Goal: Task Accomplishment & Management: Complete application form

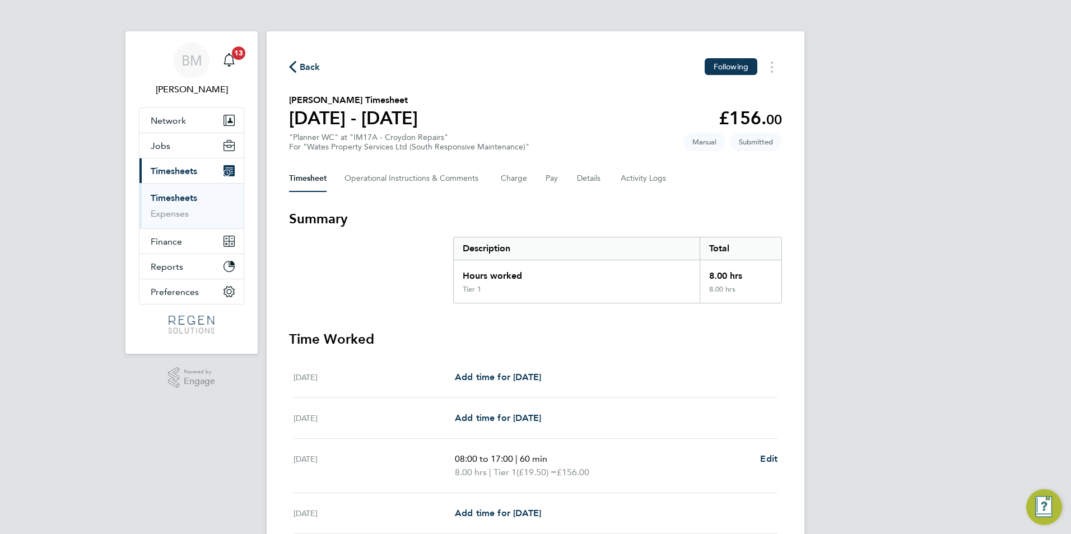
click at [160, 198] on link "Timesheets" at bounding box center [174, 198] width 46 height 11
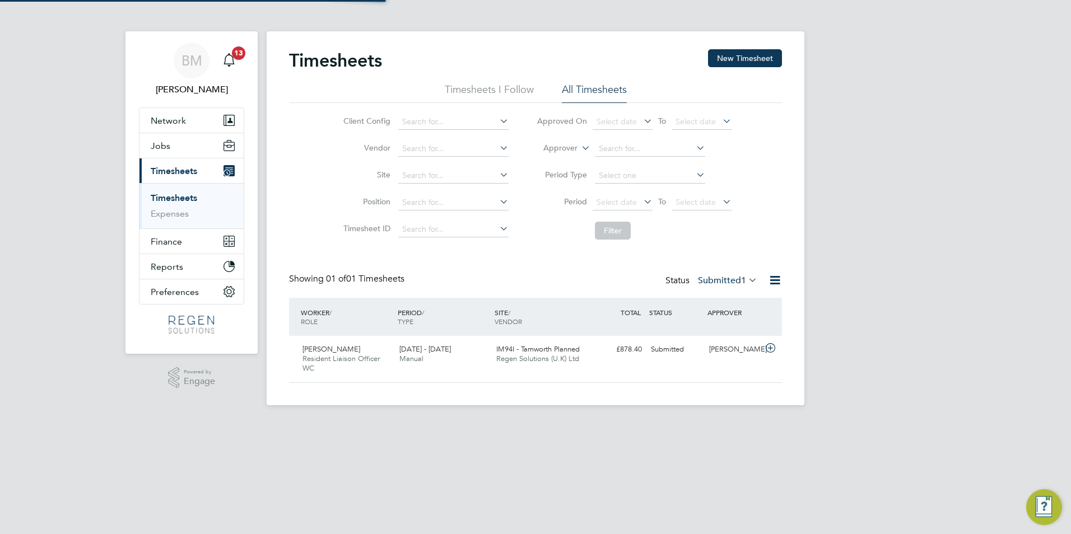
scroll to position [29, 97]
click at [758, 59] on button "New Timesheet" at bounding box center [745, 58] width 74 height 18
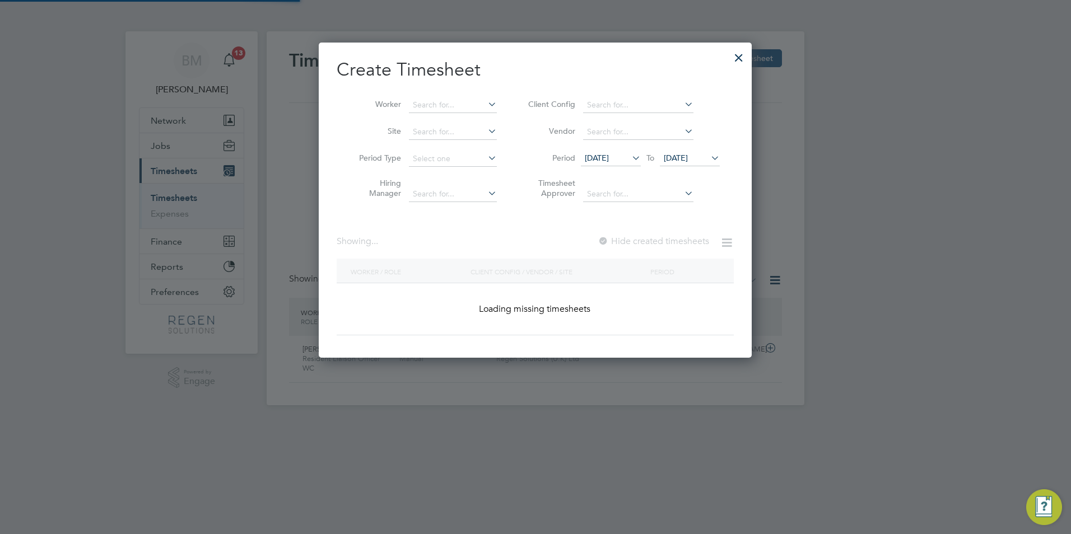
scroll to position [678, 434]
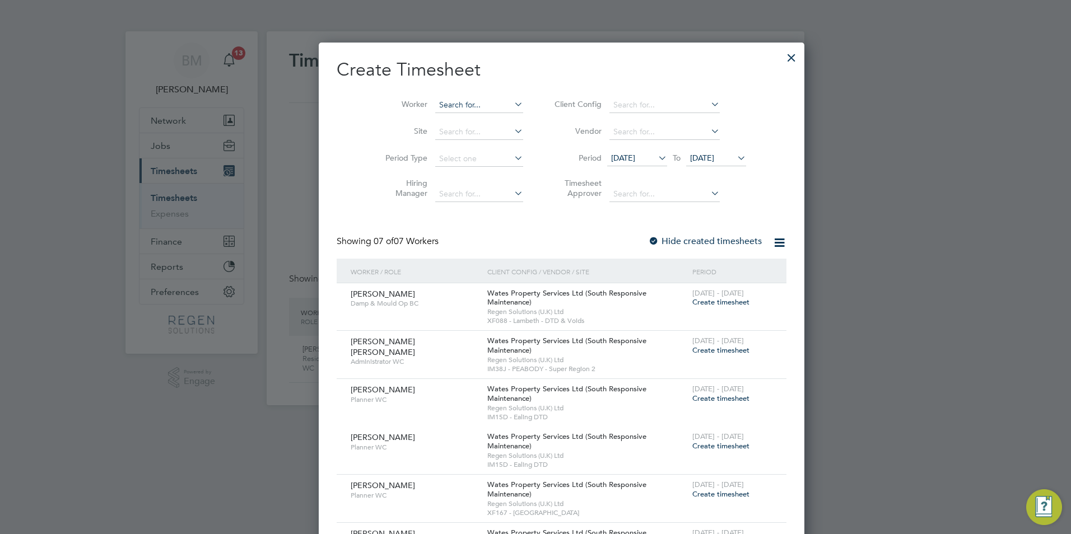
click at [435, 108] on input at bounding box center [479, 105] width 88 height 16
click at [429, 154] on li "[PERSON_NAME]" at bounding box center [452, 150] width 89 height 15
type input "[PERSON_NAME]"
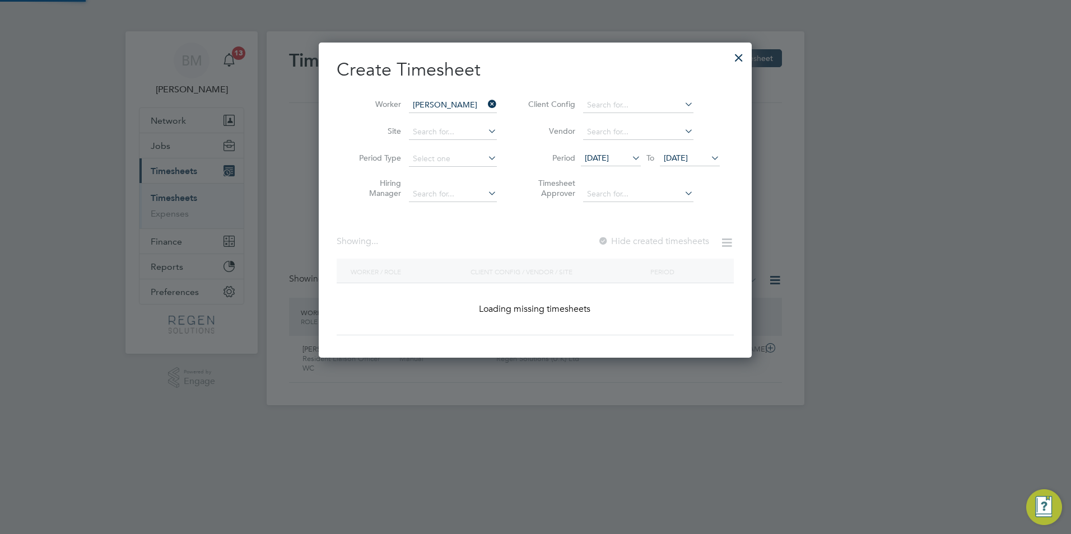
scroll to position [312, 434]
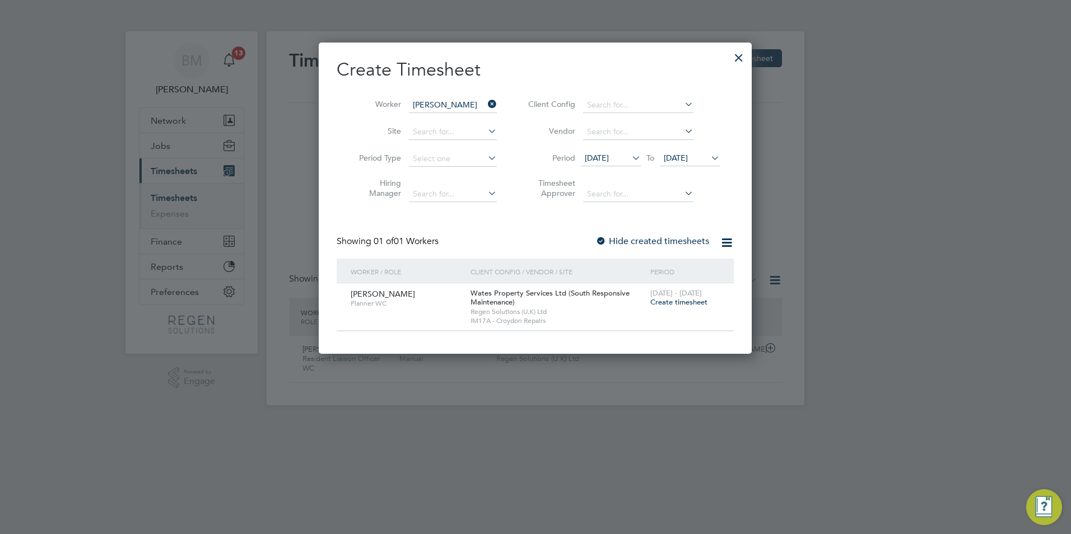
click at [674, 304] on span "Create timesheet" at bounding box center [678, 302] width 57 height 10
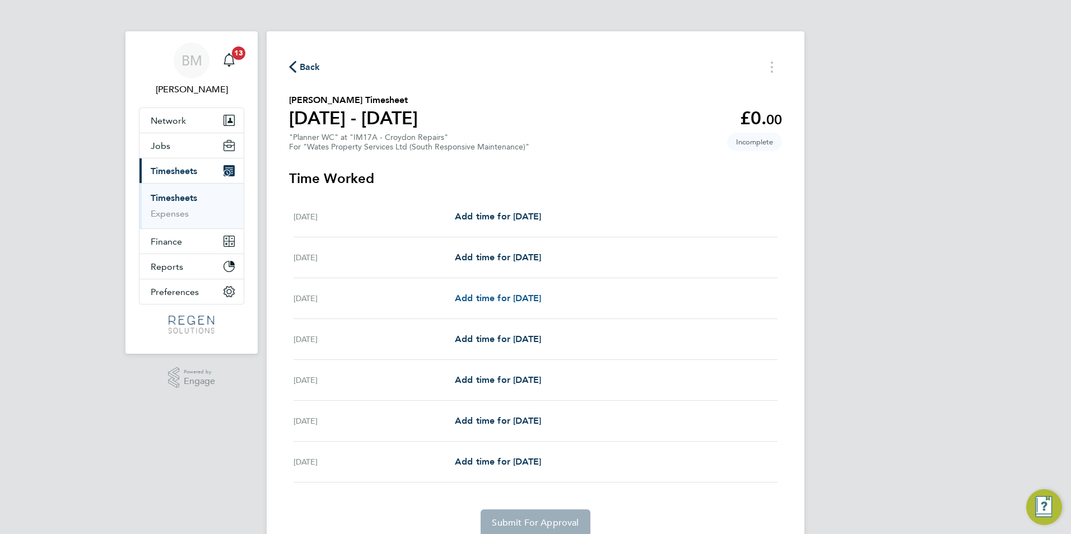
click at [464, 294] on span "Add time for [DATE]" at bounding box center [498, 298] width 86 height 11
select select "30"
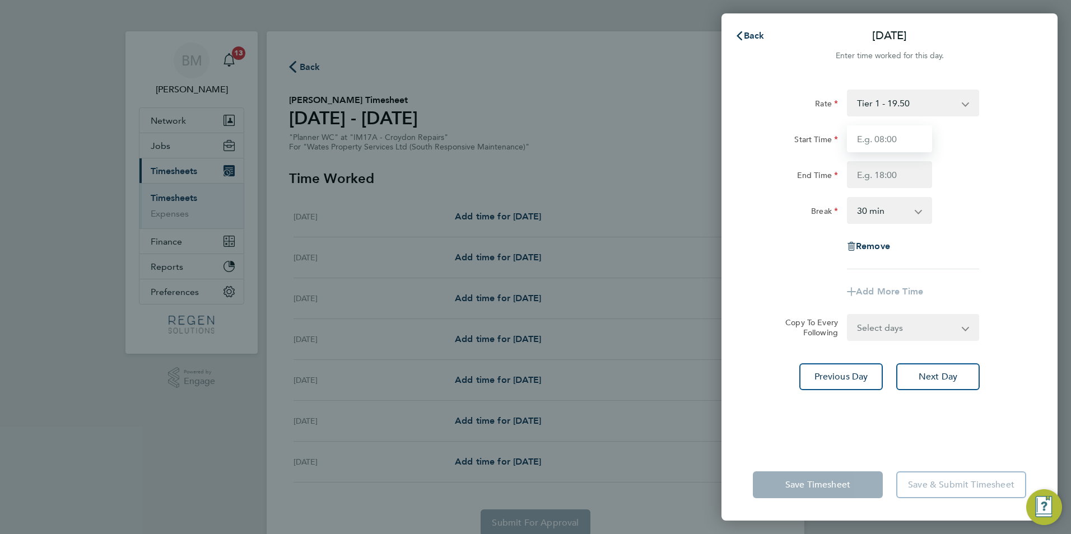
click at [904, 144] on input "Start Time" at bounding box center [889, 138] width 85 height 27
type input "08:00"
type input "17:00"
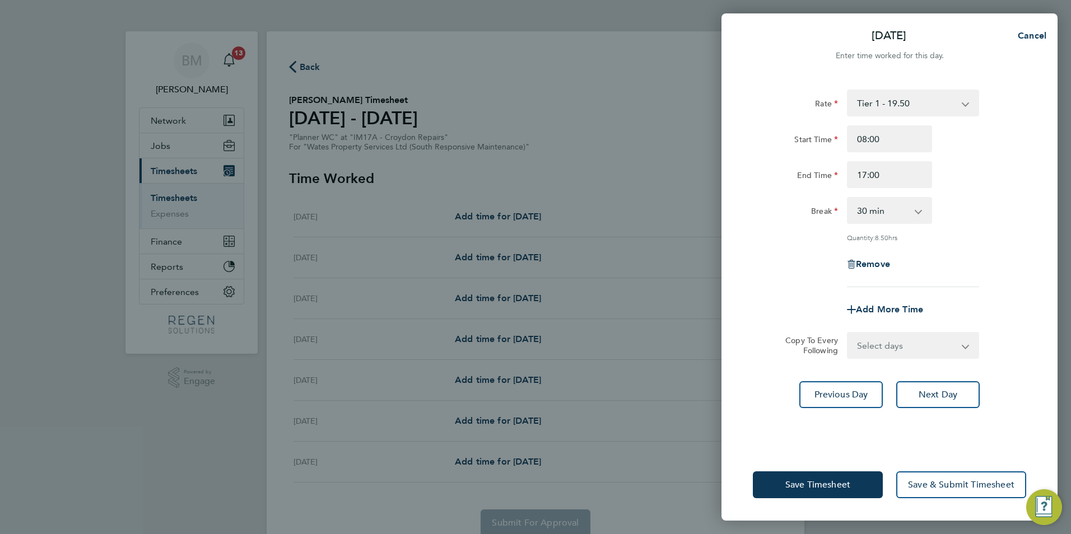
click at [888, 218] on select "0 min 15 min 30 min 45 min 60 min 75 min 90 min" at bounding box center [882, 210] width 69 height 25
select select "60"
click at [848, 198] on select "0 min 15 min 30 min 45 min 60 min 75 min 90 min" at bounding box center [882, 210] width 69 height 25
click at [895, 349] on select "Select days Day [DATE] [DATE] [DATE] [DATE]" at bounding box center [907, 345] width 118 height 25
click at [1025, 304] on div "Add More Time" at bounding box center [889, 309] width 282 height 27
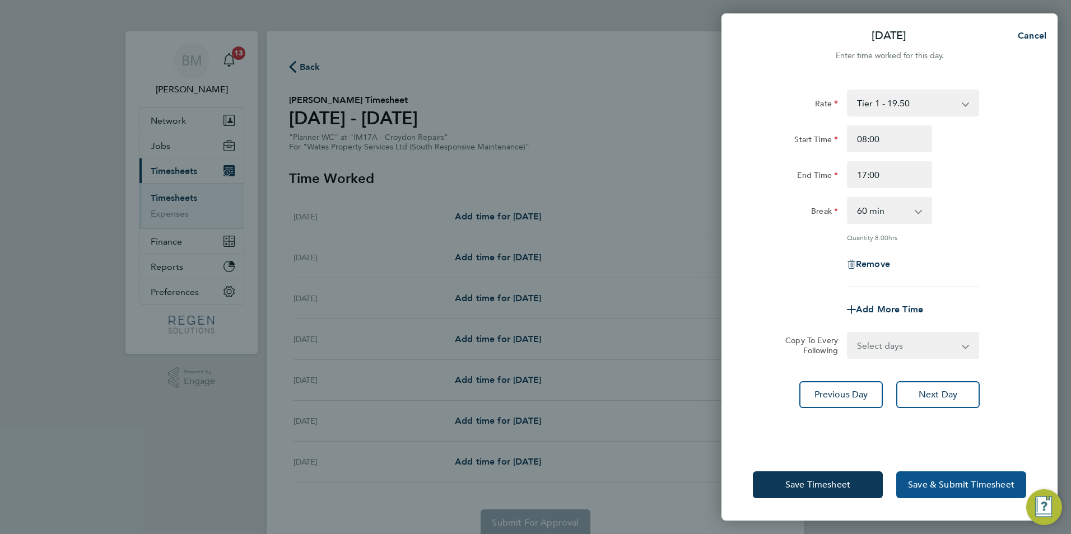
click at [976, 484] on span "Save & Submit Timesheet" at bounding box center [961, 484] width 106 height 11
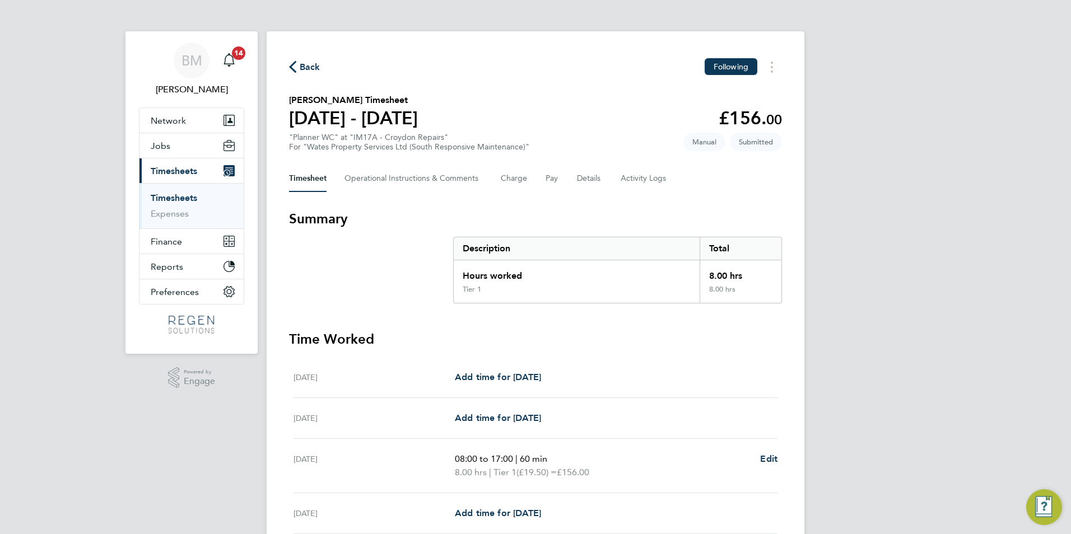
click at [188, 174] on span "Timesheets" at bounding box center [174, 171] width 46 height 11
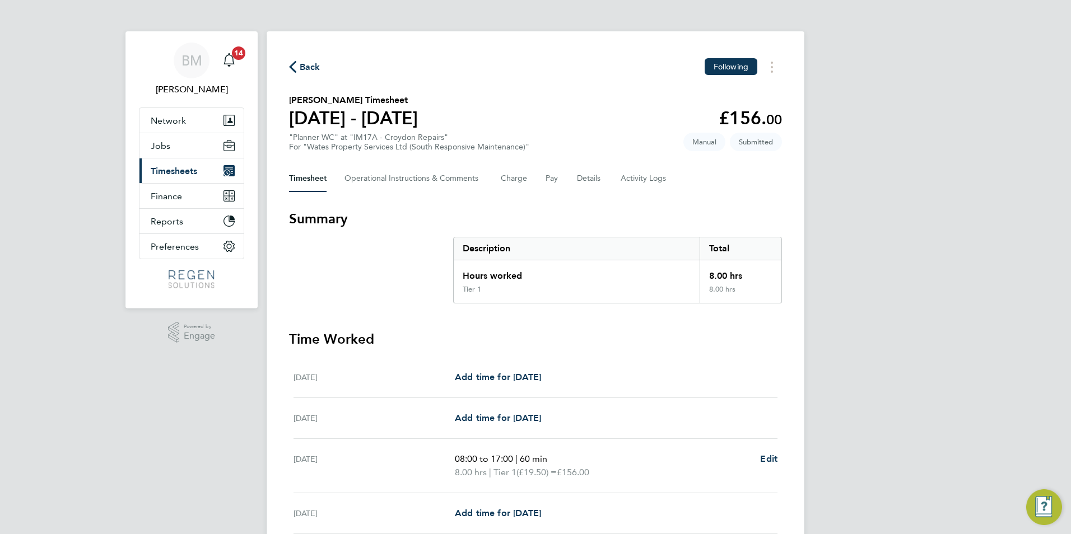
click at [178, 170] on span "Timesheets" at bounding box center [174, 171] width 46 height 11
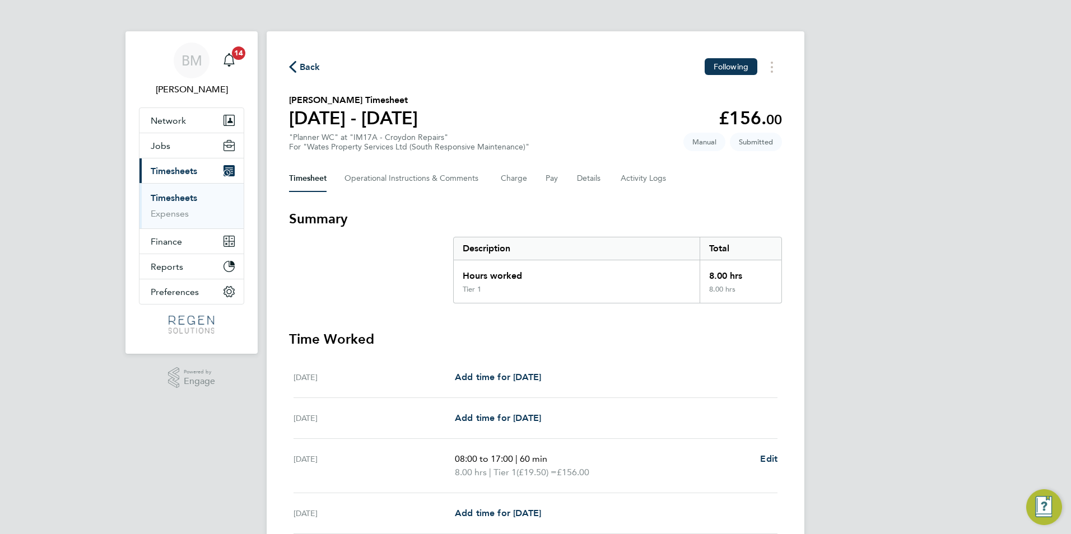
click at [174, 197] on link "Timesheets" at bounding box center [174, 198] width 46 height 11
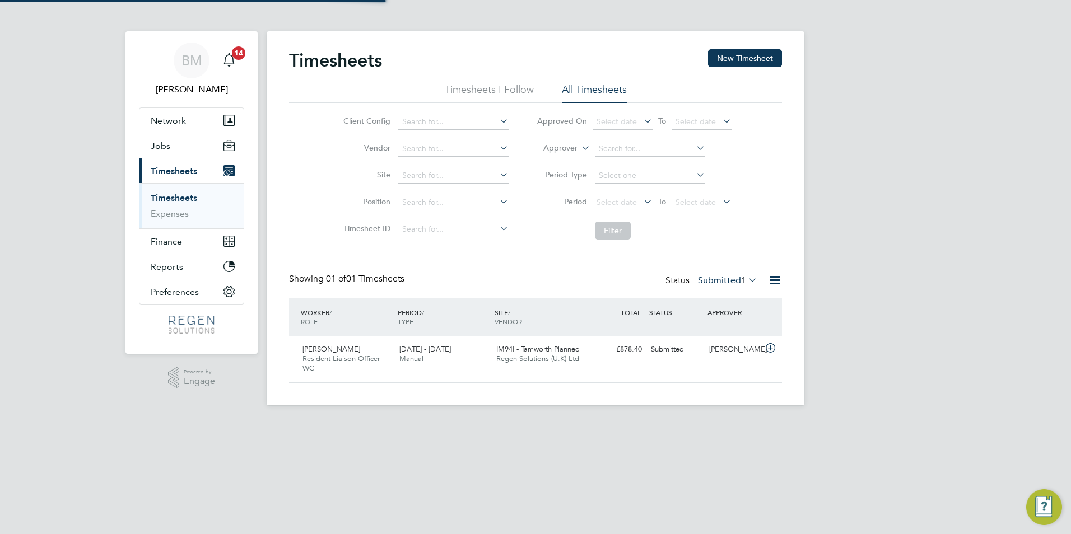
scroll to position [29, 97]
click at [734, 281] on label "Submitted 1" at bounding box center [727, 280] width 59 height 11
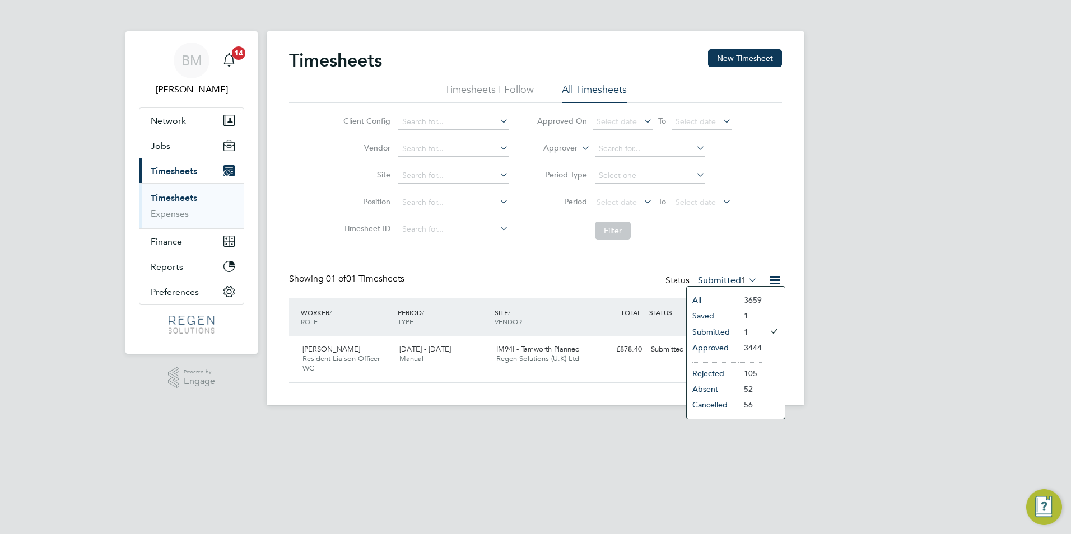
click at [180, 198] on link "Timesheets" at bounding box center [174, 198] width 46 height 11
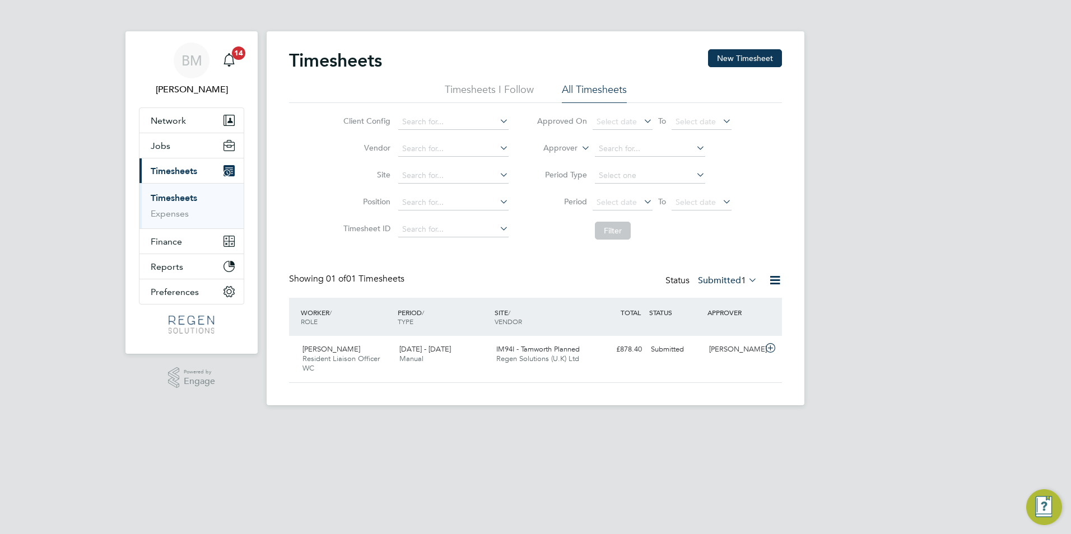
click at [171, 168] on span "Timesheets" at bounding box center [174, 171] width 46 height 11
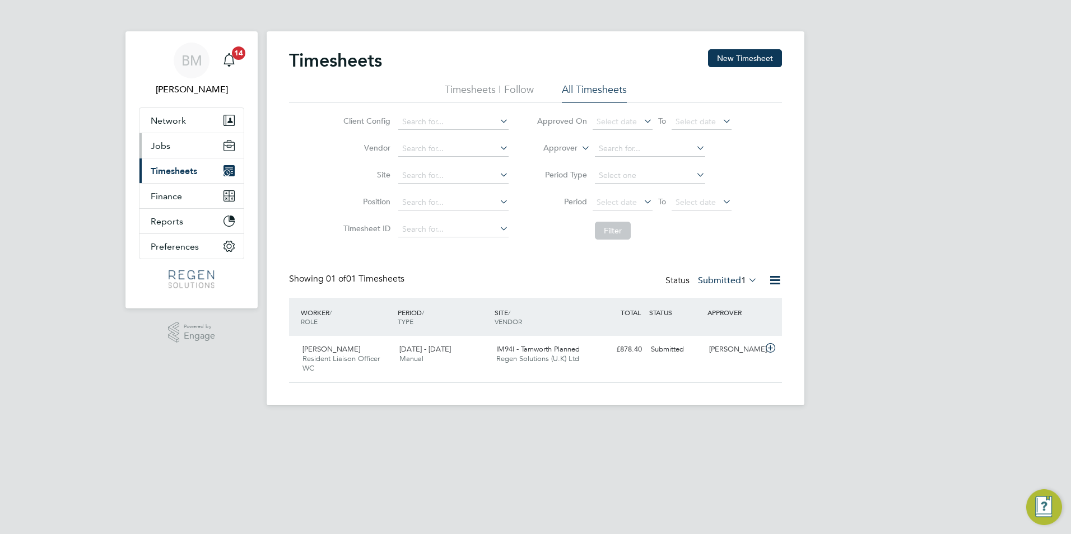
click at [178, 146] on button "Jobs" at bounding box center [191, 145] width 104 height 25
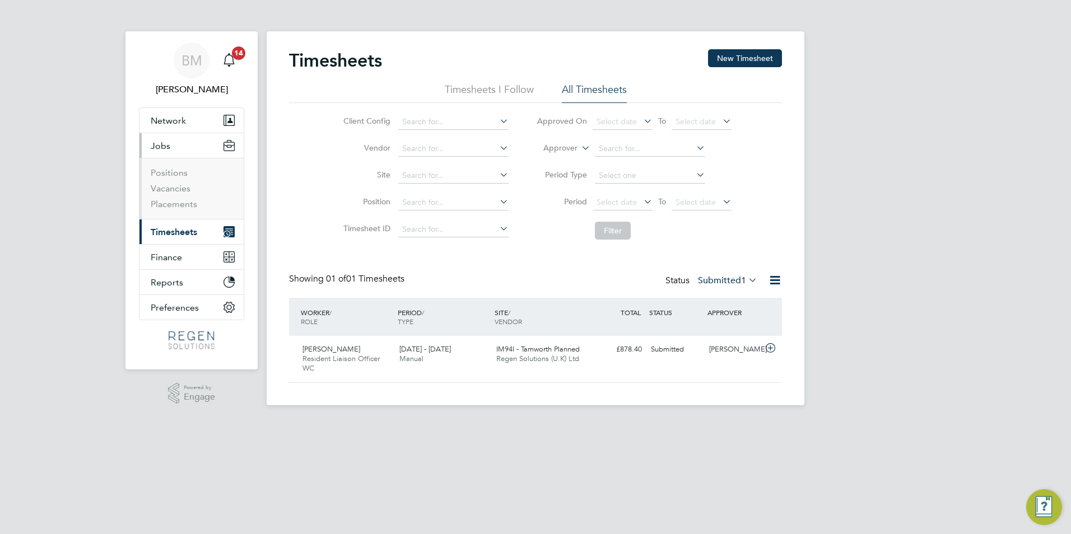
click at [179, 234] on span "Timesheets" at bounding box center [174, 232] width 46 height 11
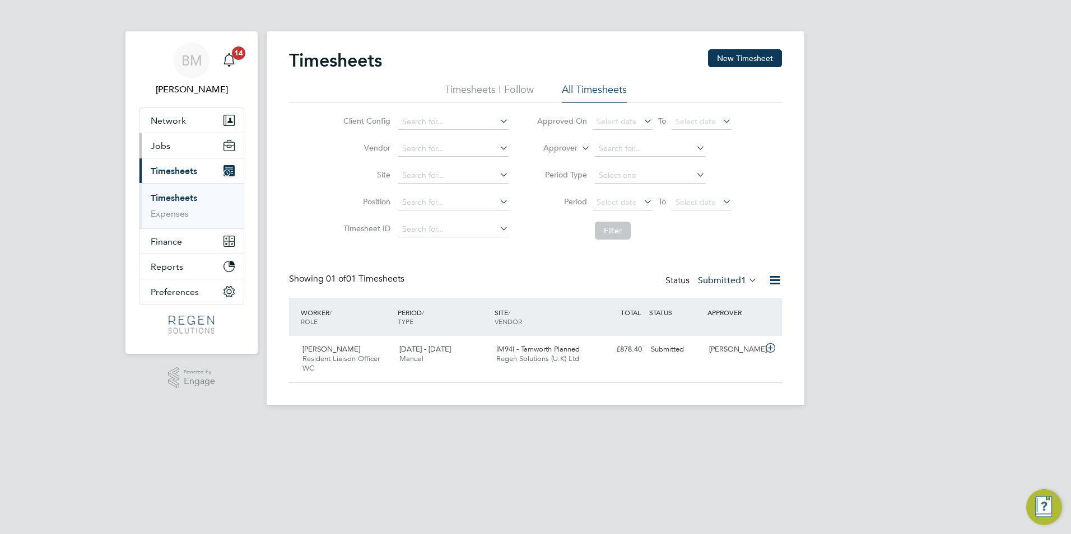
click at [178, 143] on button "Jobs" at bounding box center [191, 145] width 104 height 25
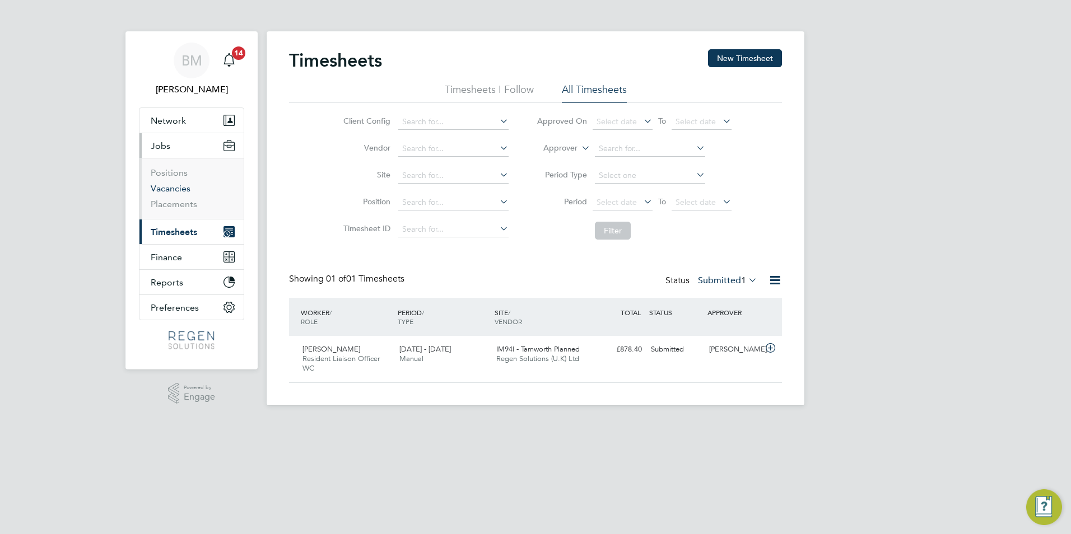
click at [173, 188] on link "Vacancies" at bounding box center [171, 188] width 40 height 11
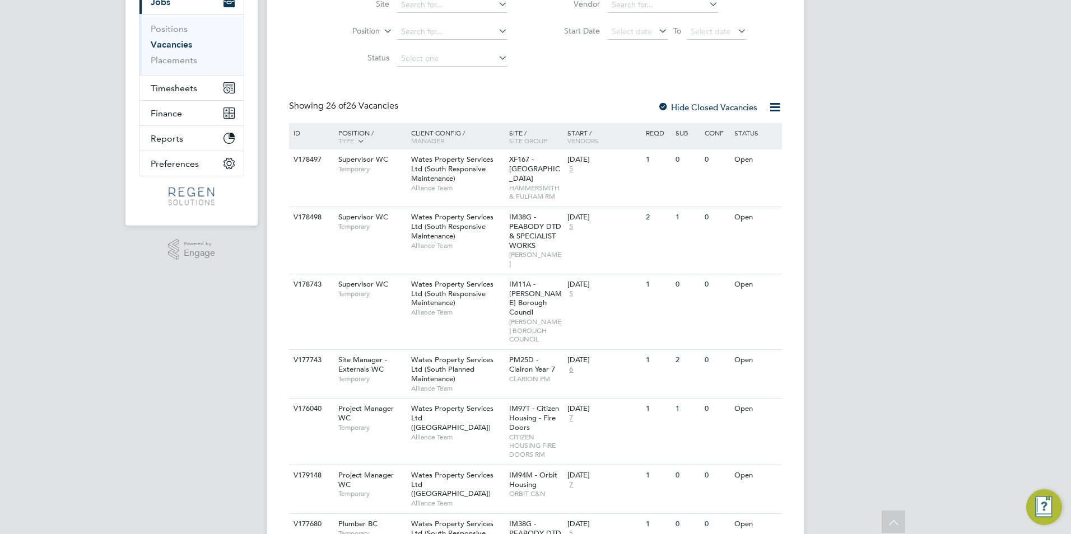
scroll to position [133, 0]
